Goal: Task Accomplishment & Management: Complete application form

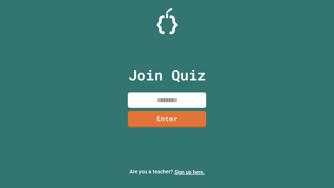
click at [190, 172] on link "Sign up here." at bounding box center [189, 172] width 31 height 6
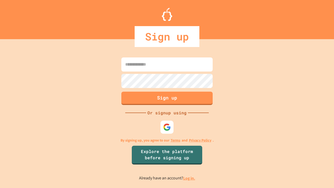
click at [190, 178] on link "Log in." at bounding box center [189, 177] width 12 height 5
